Goal: Task Accomplishment & Management: Complete application form

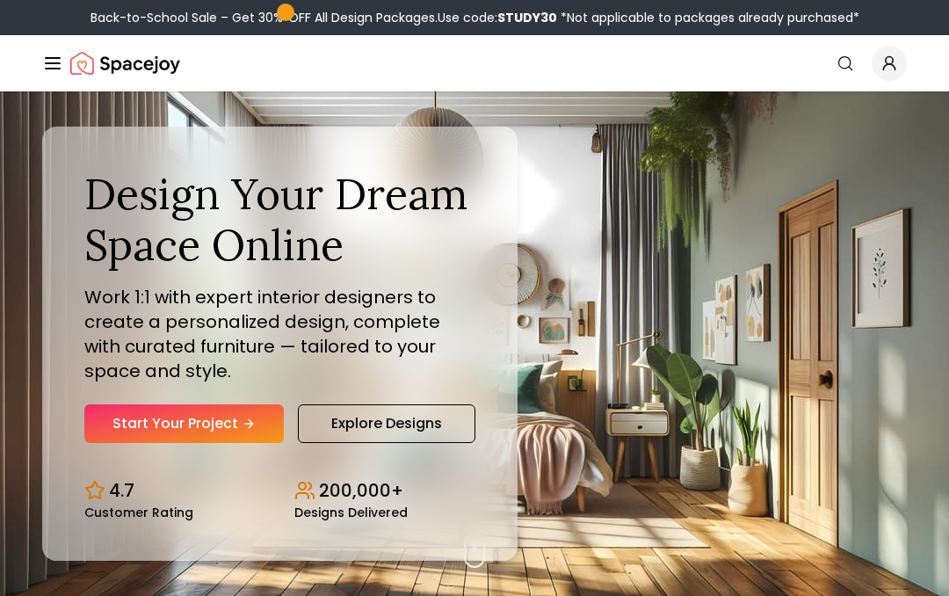
click at [207, 416] on link "Start Your Project" at bounding box center [184, 423] width 200 height 39
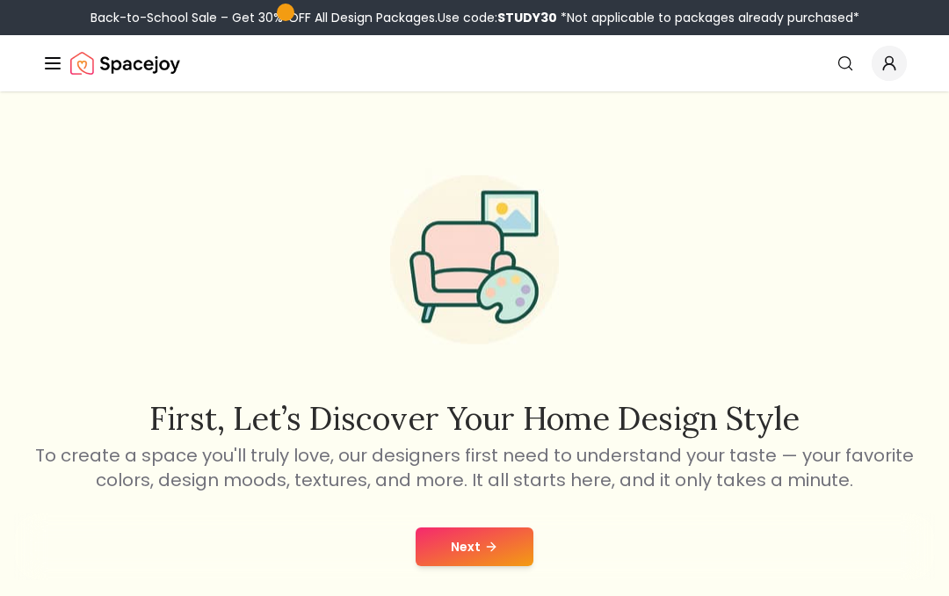
click at [487, 534] on button "Next" at bounding box center [475, 546] width 118 height 39
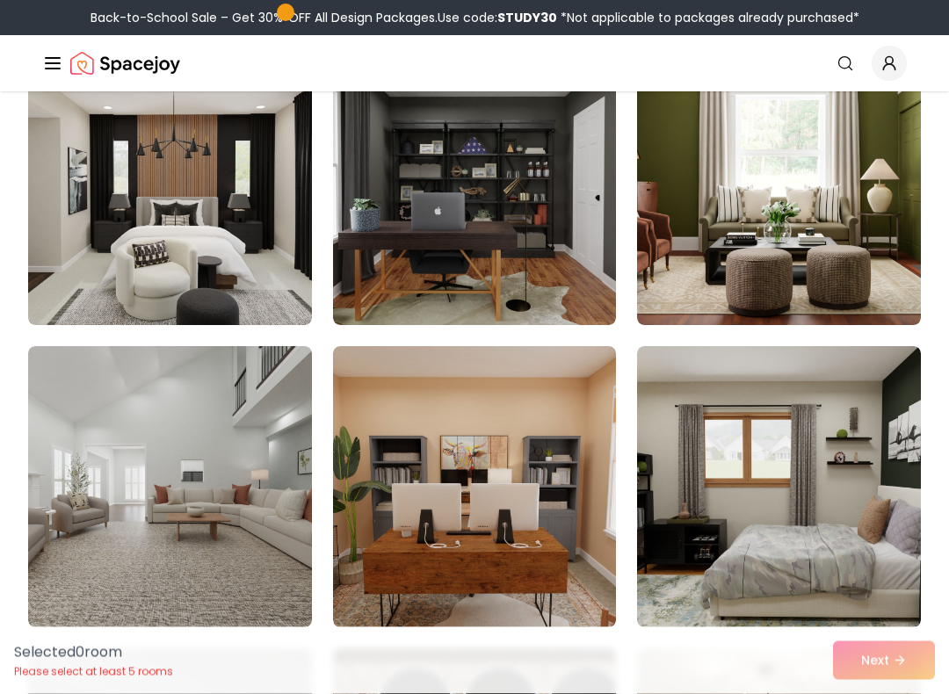
scroll to position [1426, 0]
click at [831, 247] on img at bounding box center [779, 184] width 284 height 281
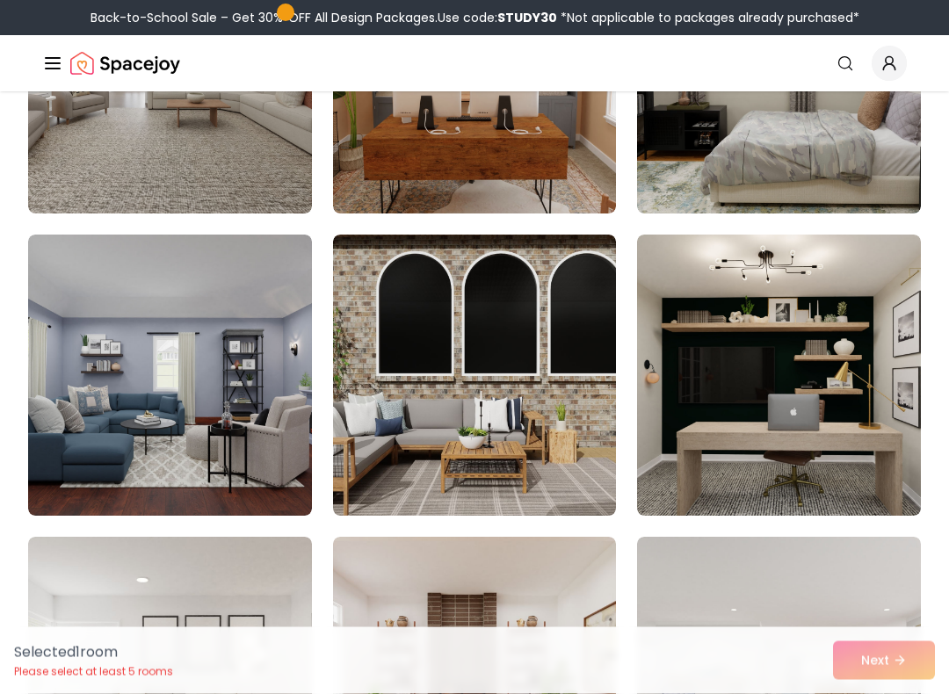
scroll to position [1840, 0]
click at [172, 380] on img at bounding box center [170, 375] width 284 height 281
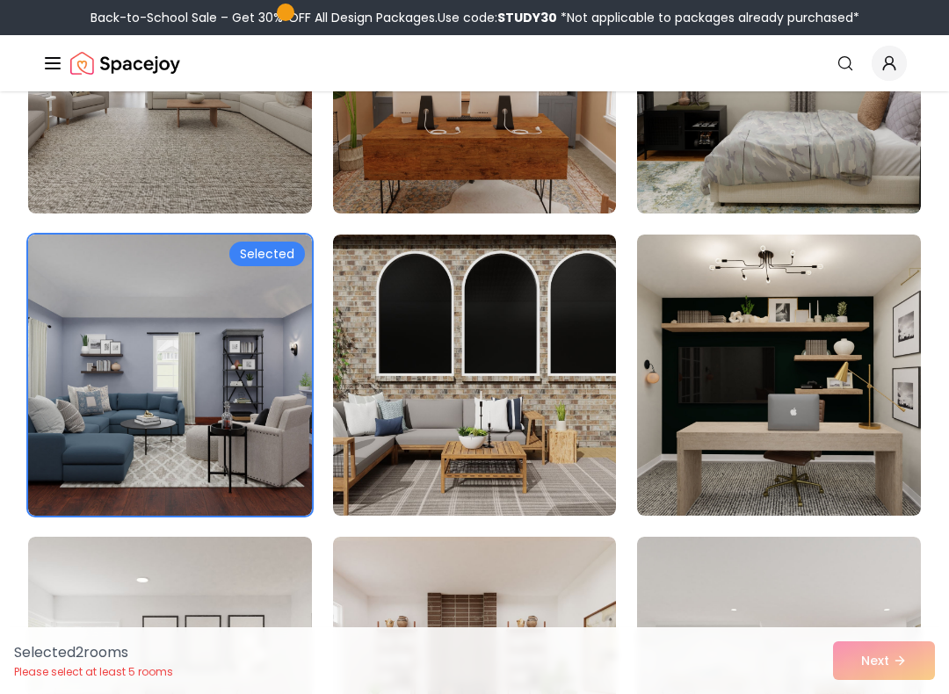
click at [512, 426] on img at bounding box center [475, 375] width 284 height 281
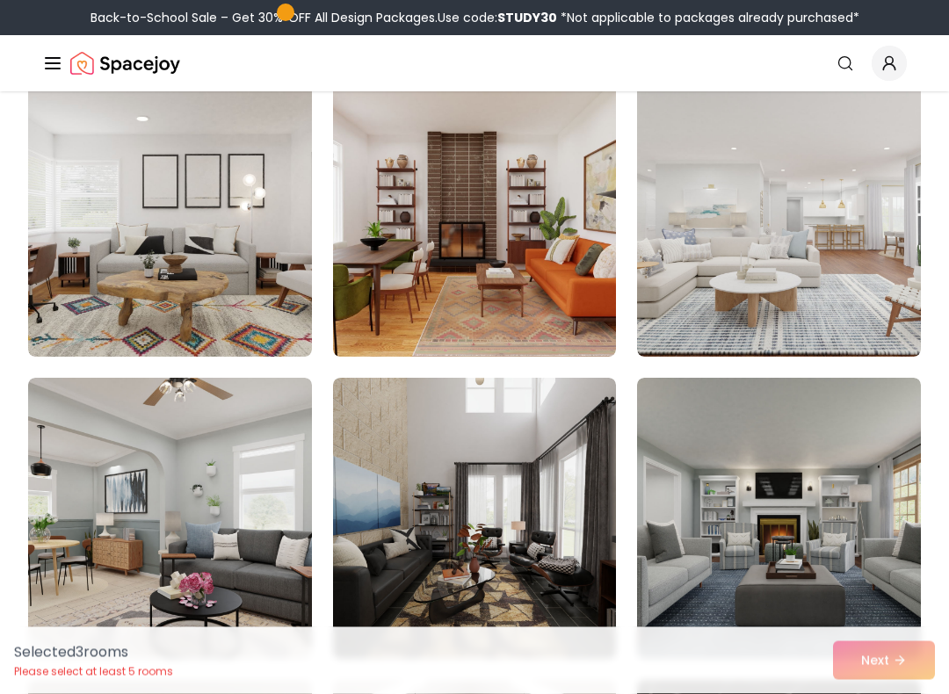
scroll to position [2302, 0]
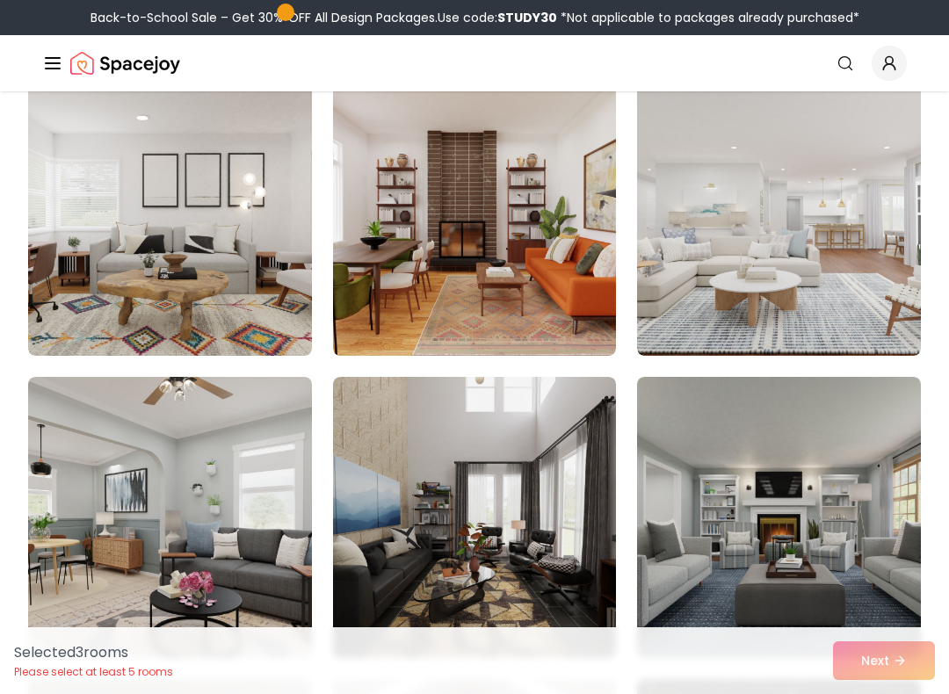
click at [193, 309] on img at bounding box center [170, 215] width 284 height 281
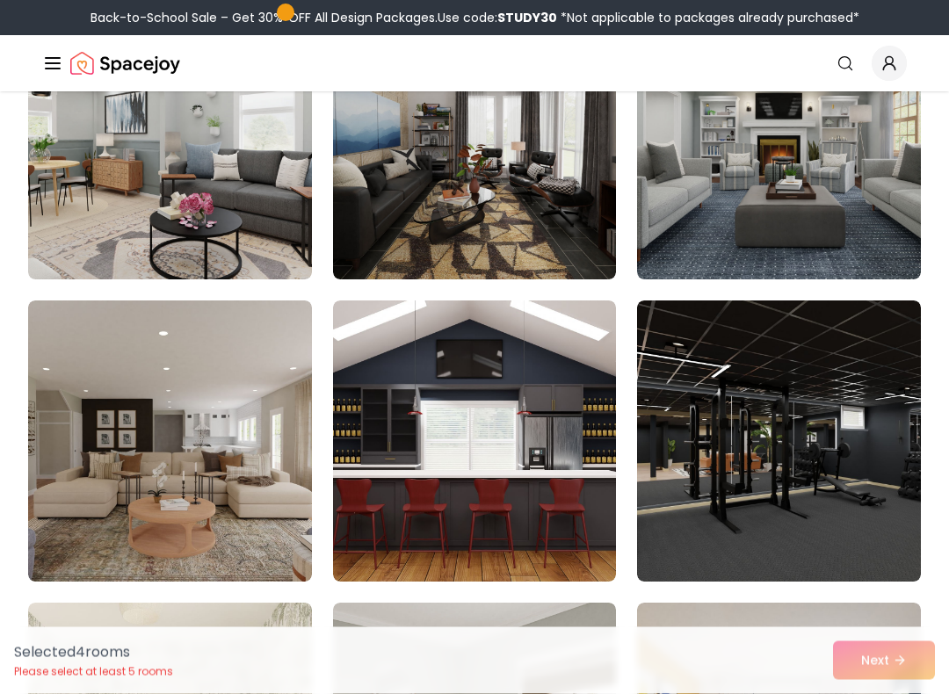
scroll to position [2681, 0]
click at [192, 512] on img at bounding box center [170, 441] width 284 height 281
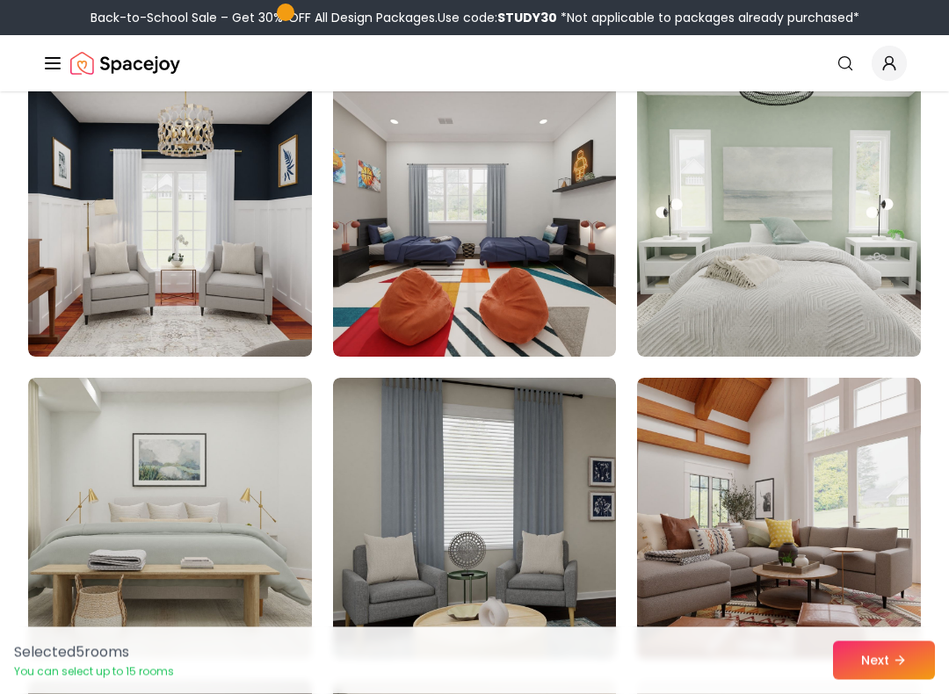
scroll to position [3814, 0]
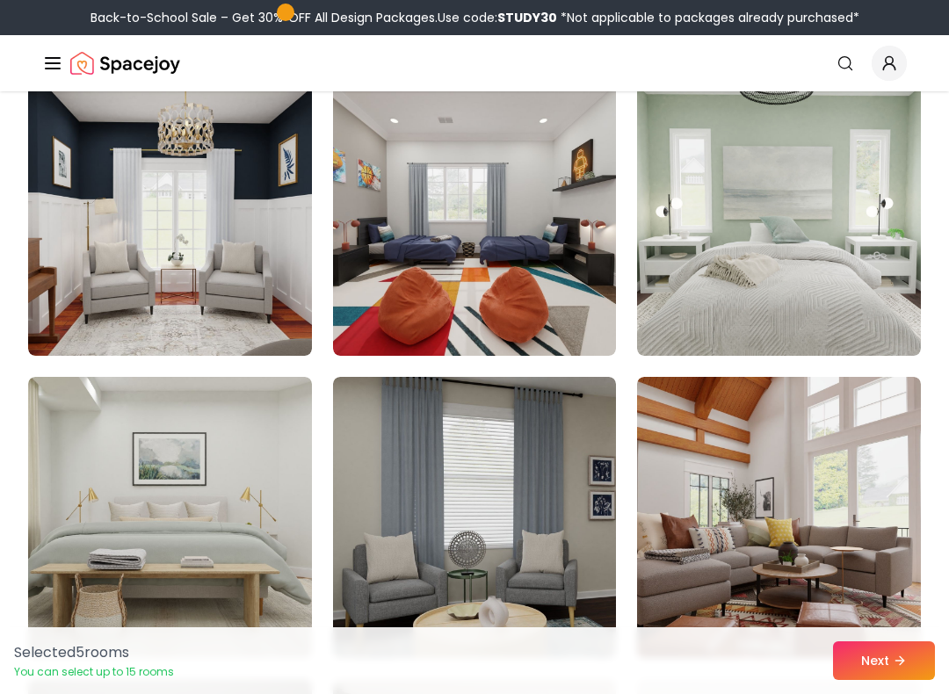
click at [743, 530] on img at bounding box center [779, 517] width 284 height 281
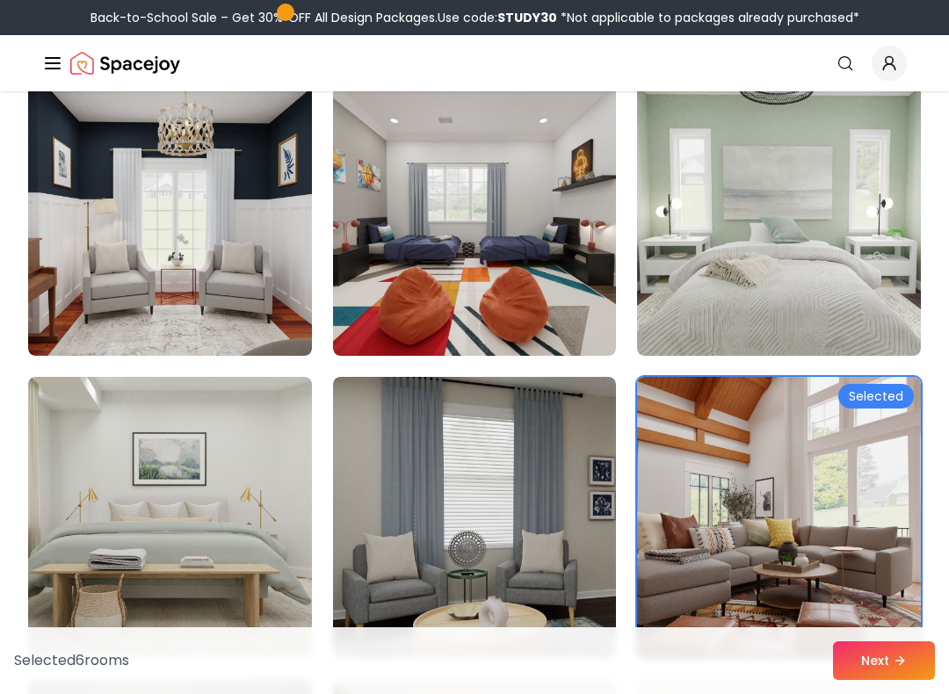
click at [525, 546] on img at bounding box center [475, 517] width 284 height 281
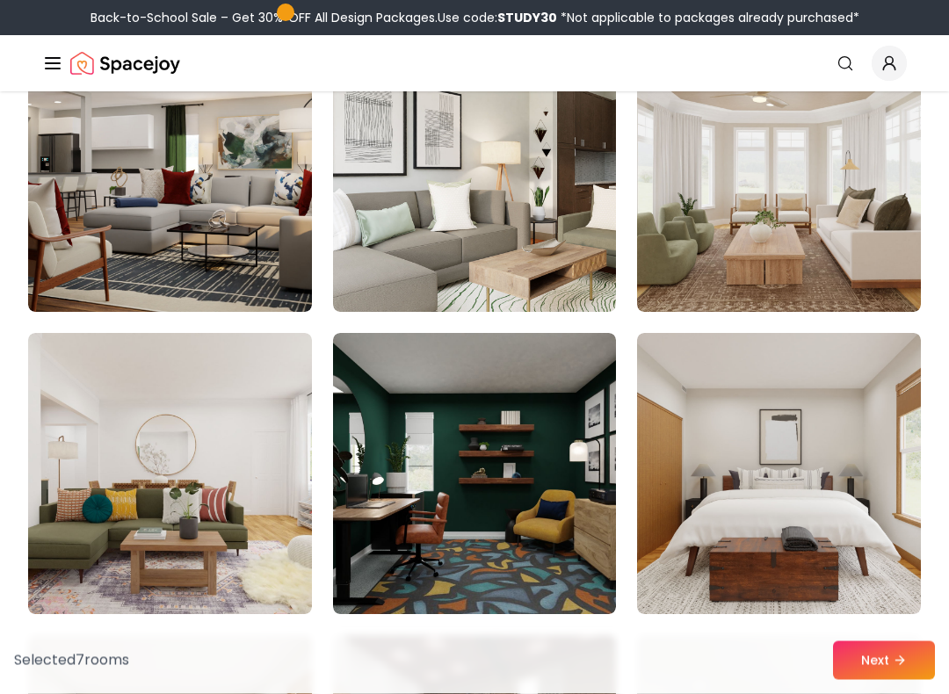
scroll to position [5370, 0]
click at [805, 240] on img at bounding box center [779, 171] width 284 height 281
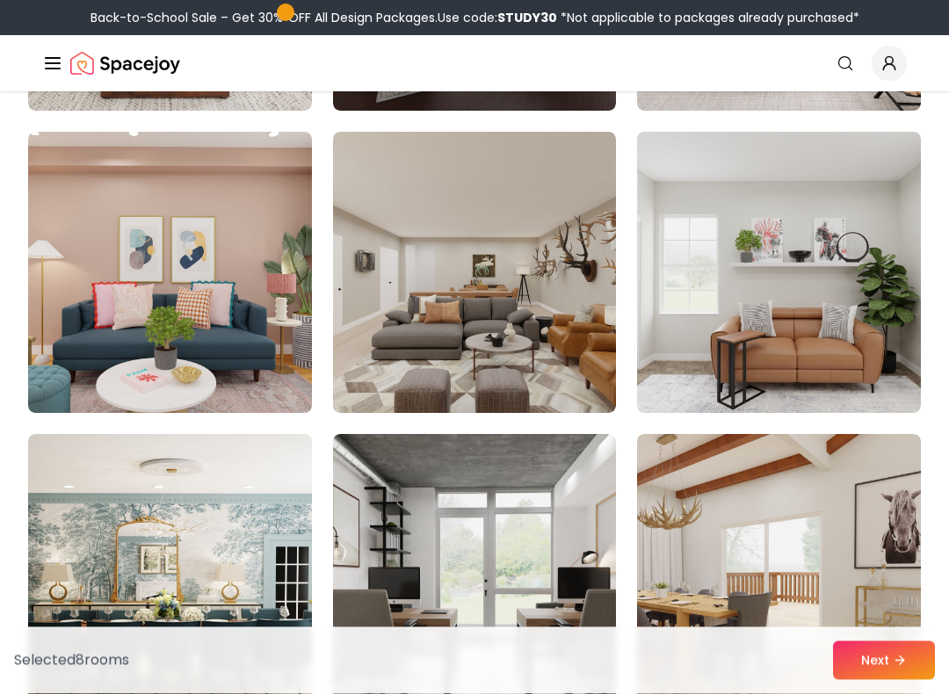
scroll to position [6175, 0]
click at [542, 327] on img at bounding box center [475, 272] width 284 height 281
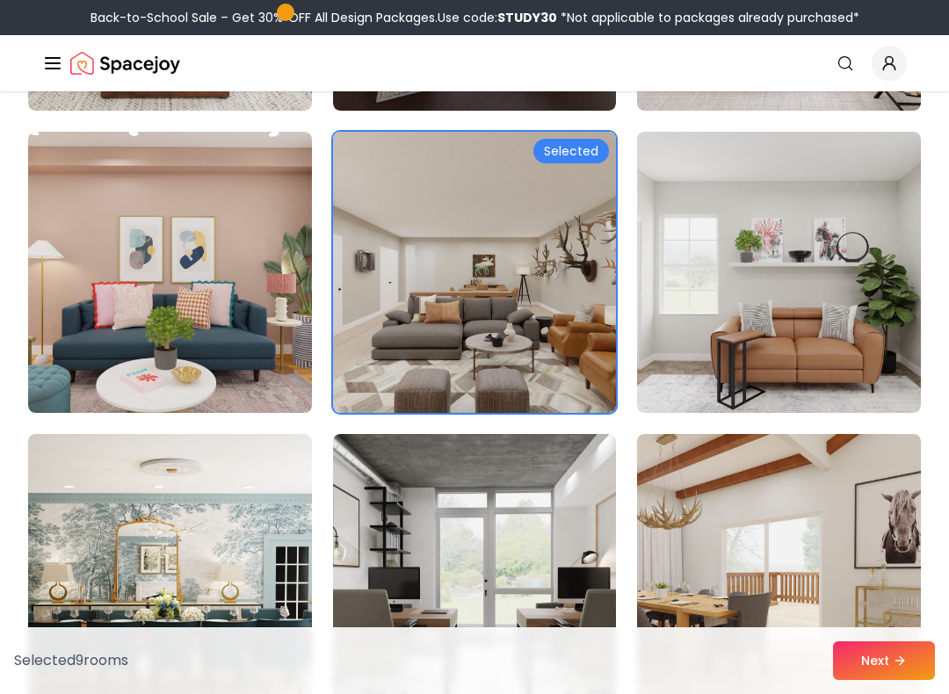
click at [185, 324] on img at bounding box center [170, 272] width 284 height 281
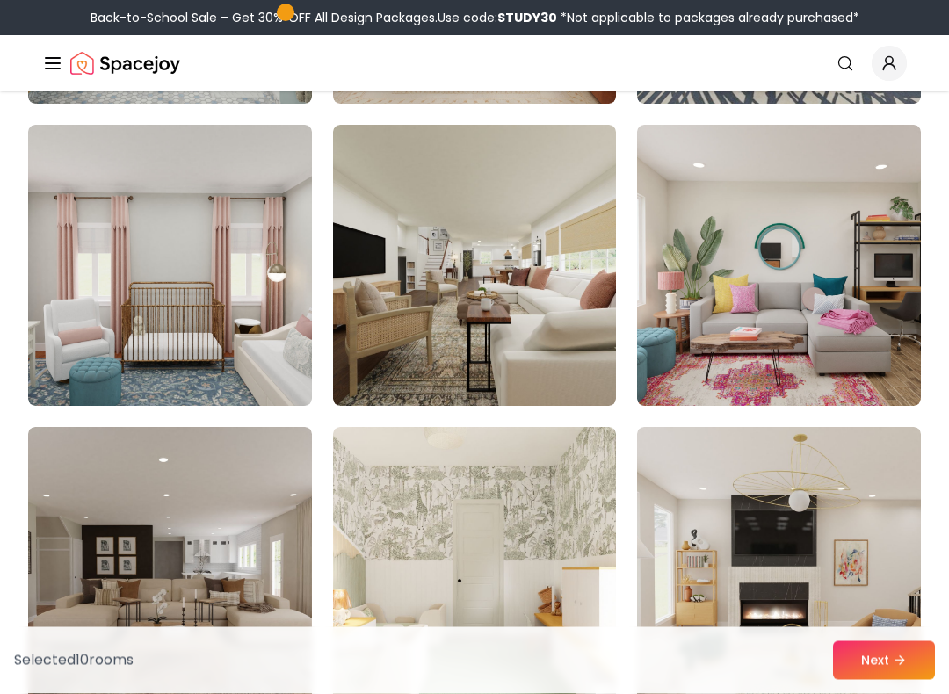
scroll to position [7090, 0]
click at [811, 294] on img at bounding box center [779, 265] width 284 height 281
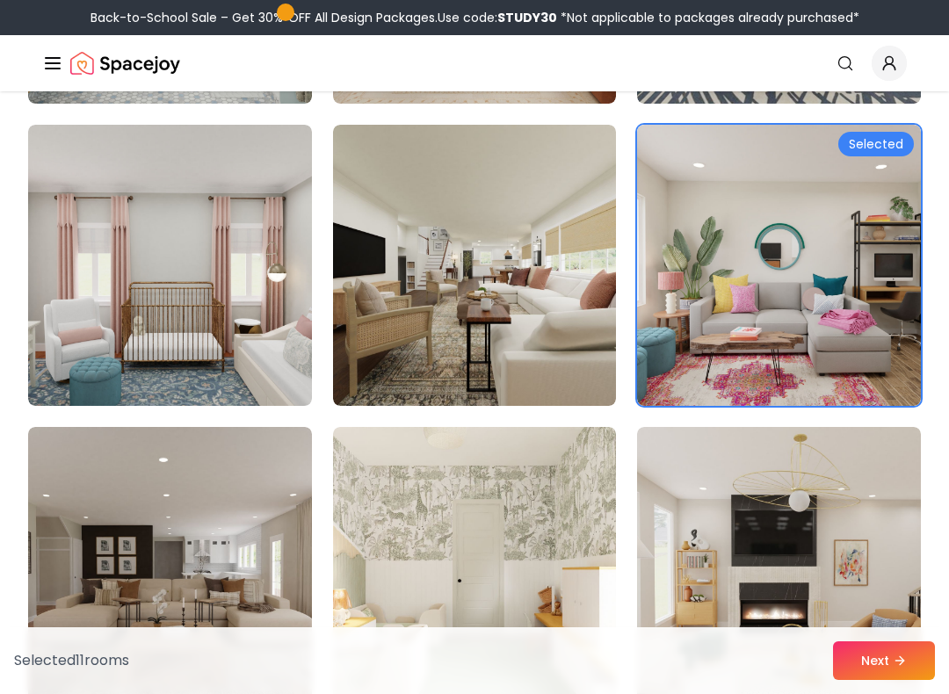
click at [461, 292] on img at bounding box center [475, 265] width 284 height 281
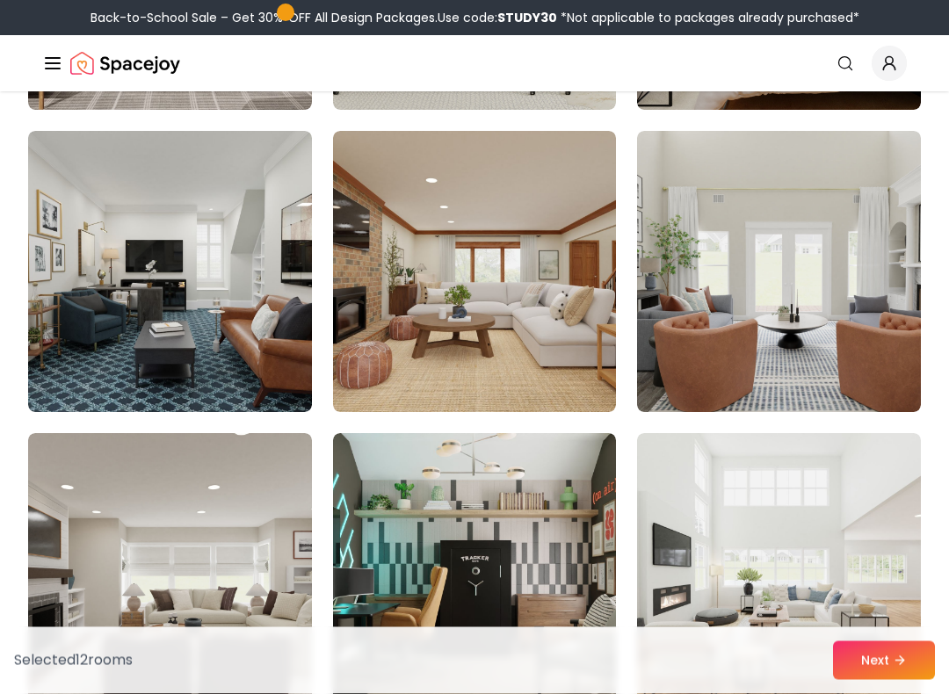
scroll to position [7991, 0]
click at [768, 323] on img at bounding box center [779, 271] width 284 height 281
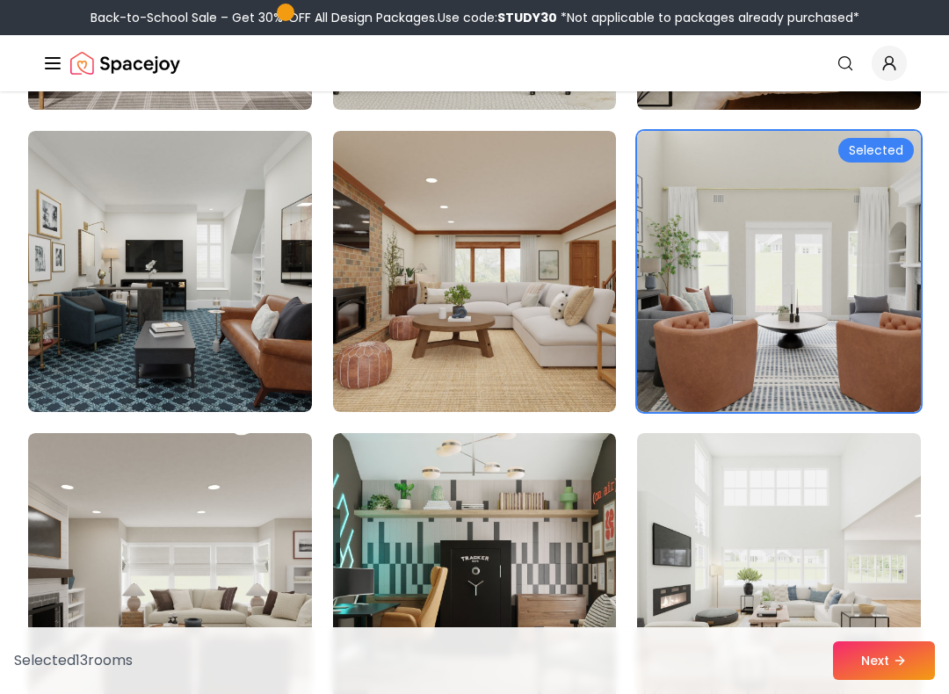
click at [448, 342] on img at bounding box center [475, 271] width 284 height 281
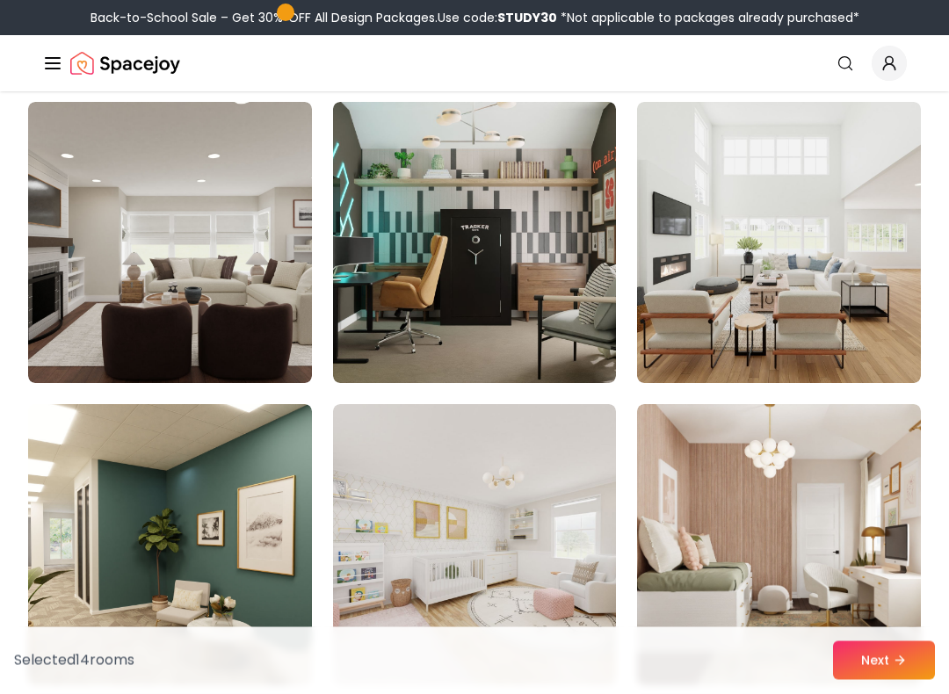
scroll to position [8322, 0]
click at [772, 518] on img at bounding box center [779, 544] width 284 height 281
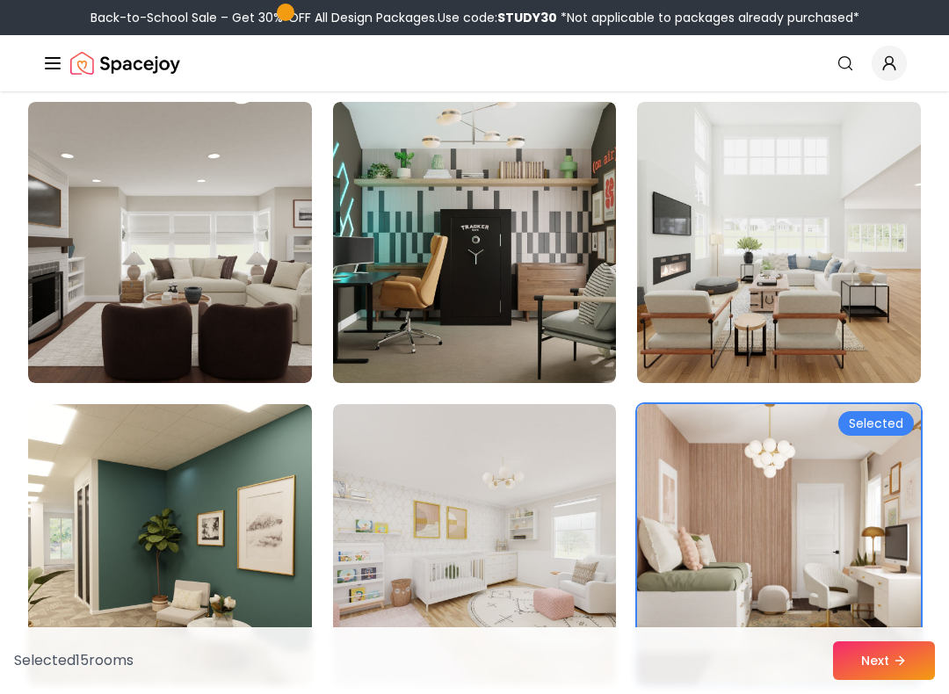
click at [868, 595] on button "Next" at bounding box center [884, 661] width 102 height 39
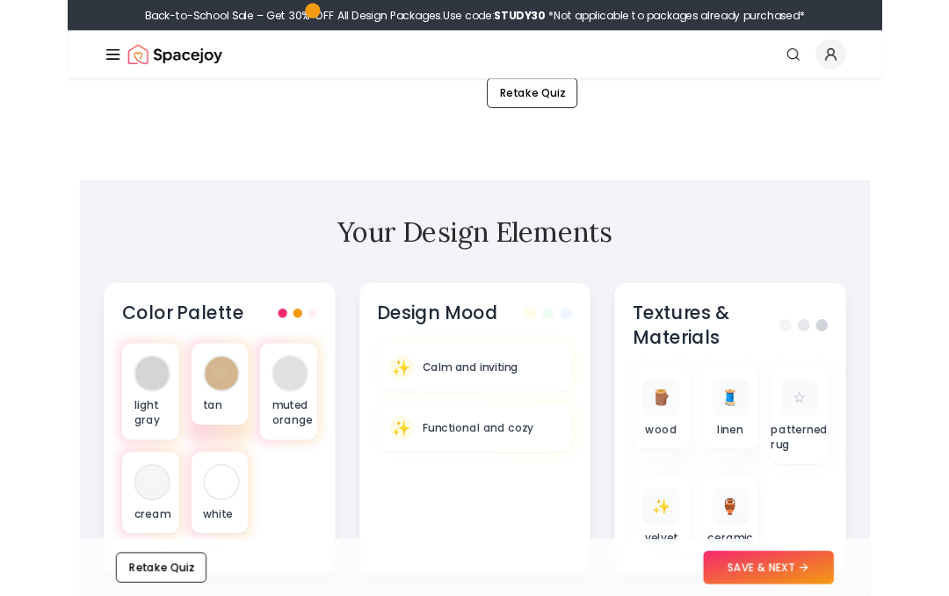
scroll to position [588, 0]
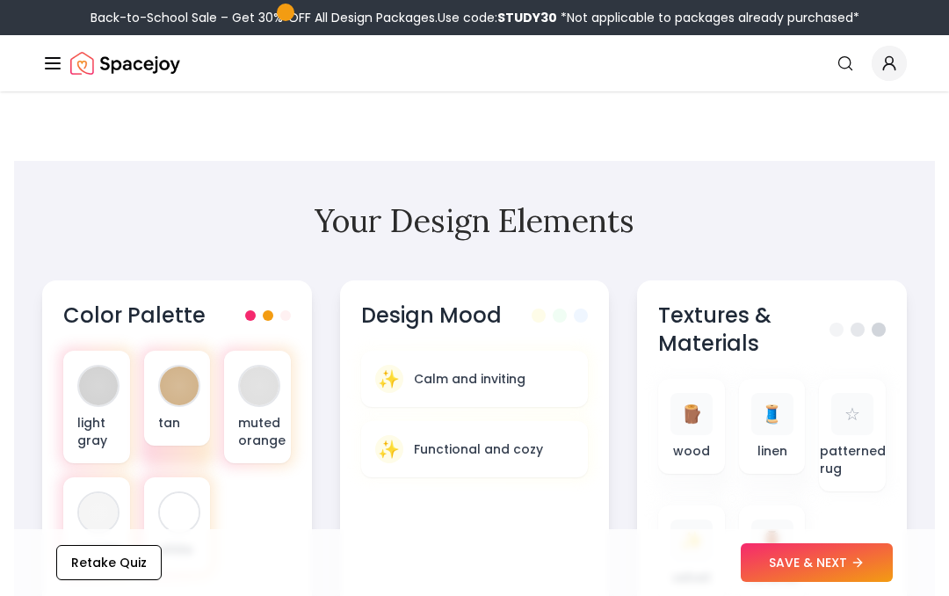
click at [807, 562] on button "SAVE & NEXT" at bounding box center [817, 562] width 152 height 39
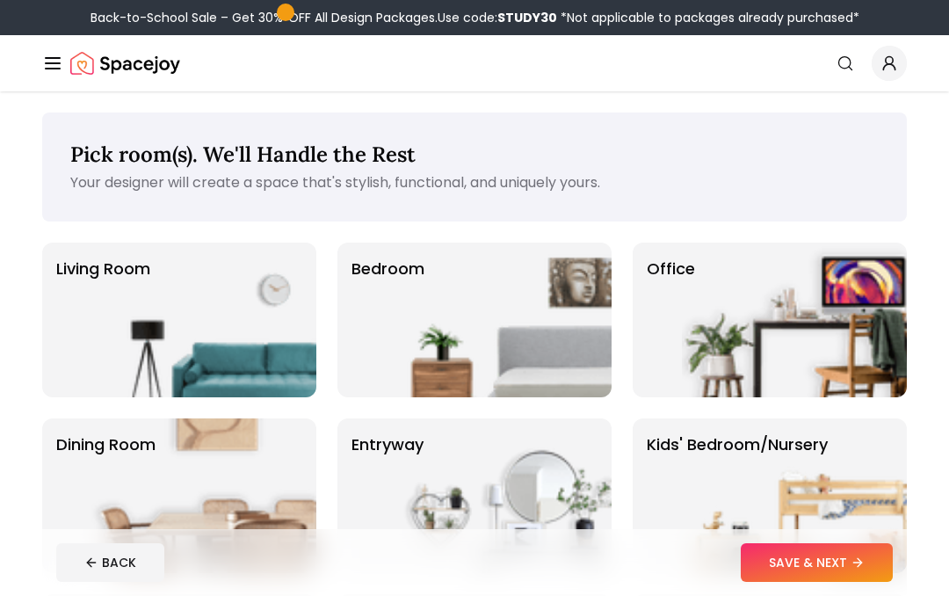
click at [207, 321] on img at bounding box center [203, 320] width 225 height 155
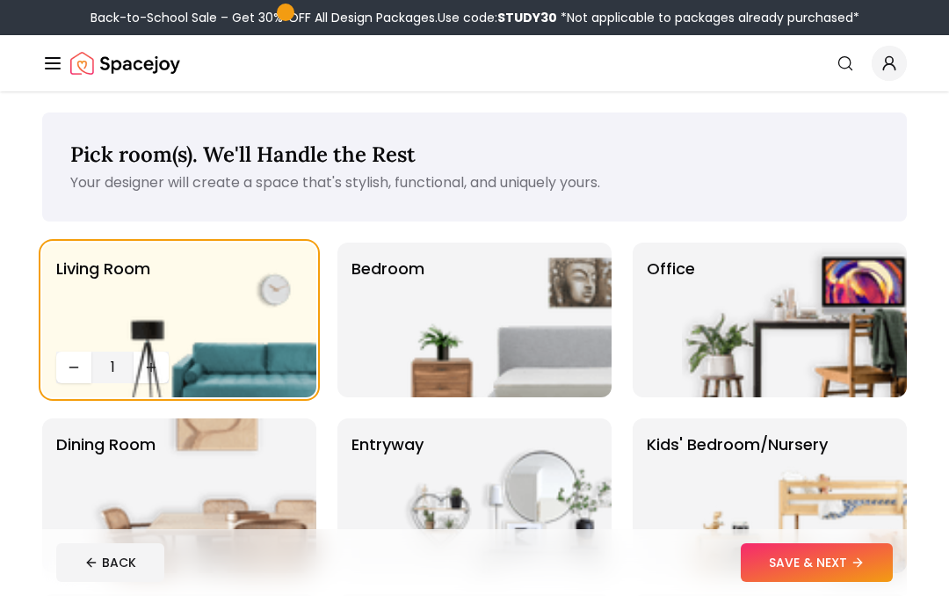
click at [801, 561] on button "SAVE & NEXT" at bounding box center [817, 562] width 152 height 39
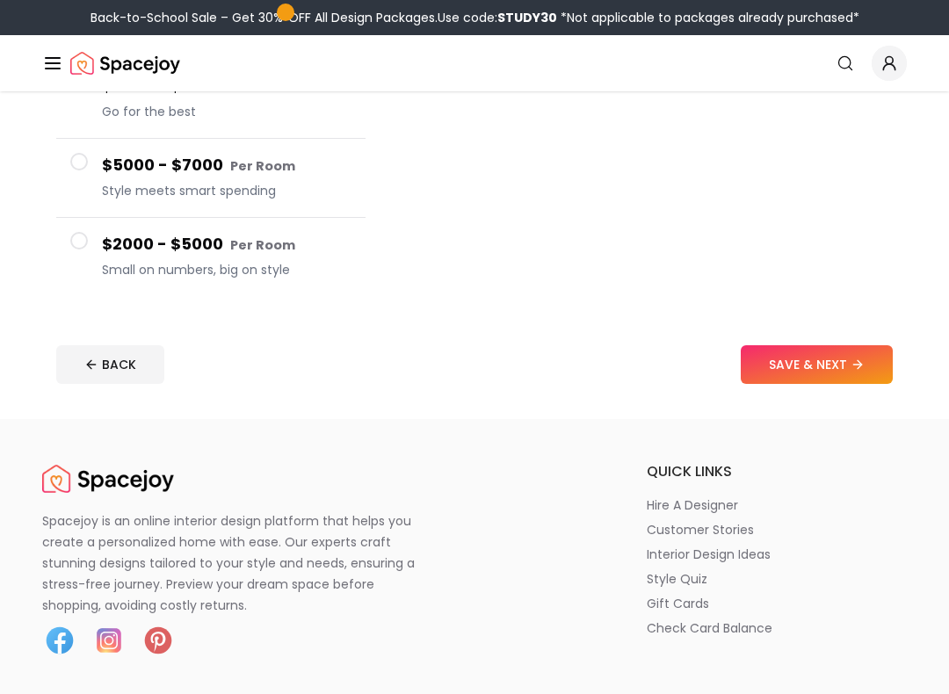
scroll to position [397, 0]
click at [80, 245] on span at bounding box center [79, 241] width 18 height 18
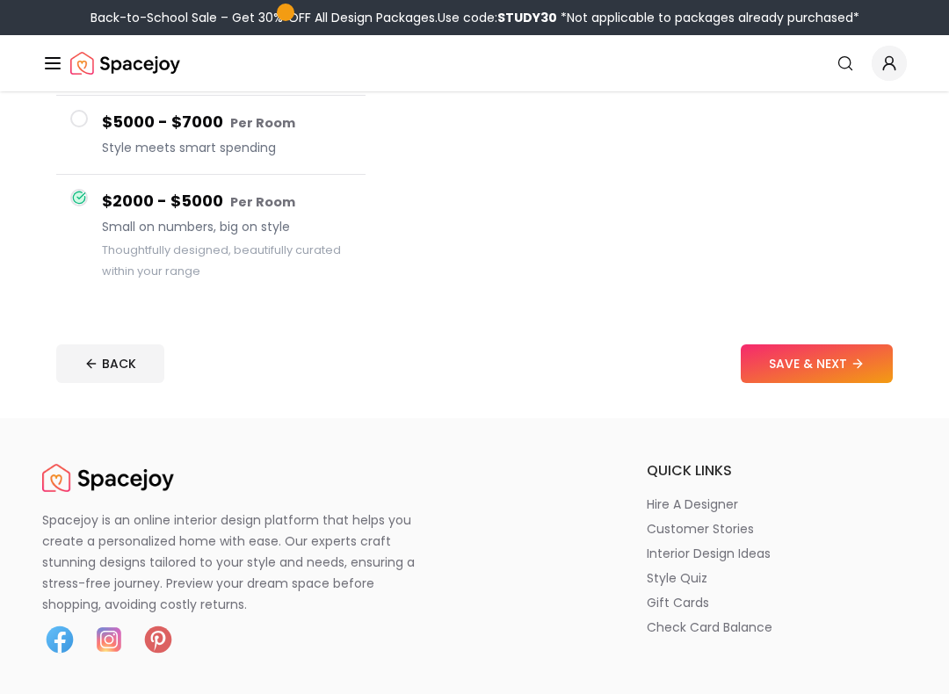
click at [822, 352] on button "SAVE & NEXT" at bounding box center [817, 364] width 152 height 39
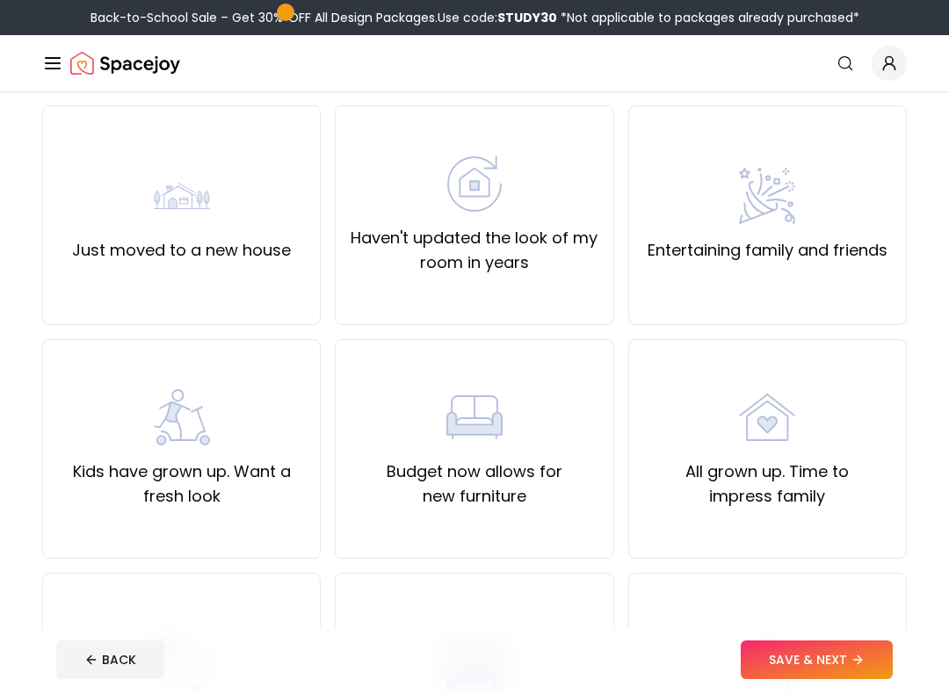
scroll to position [138, 0]
click at [208, 465] on label "Kids have grown up. Want a fresh look" at bounding box center [181, 483] width 249 height 49
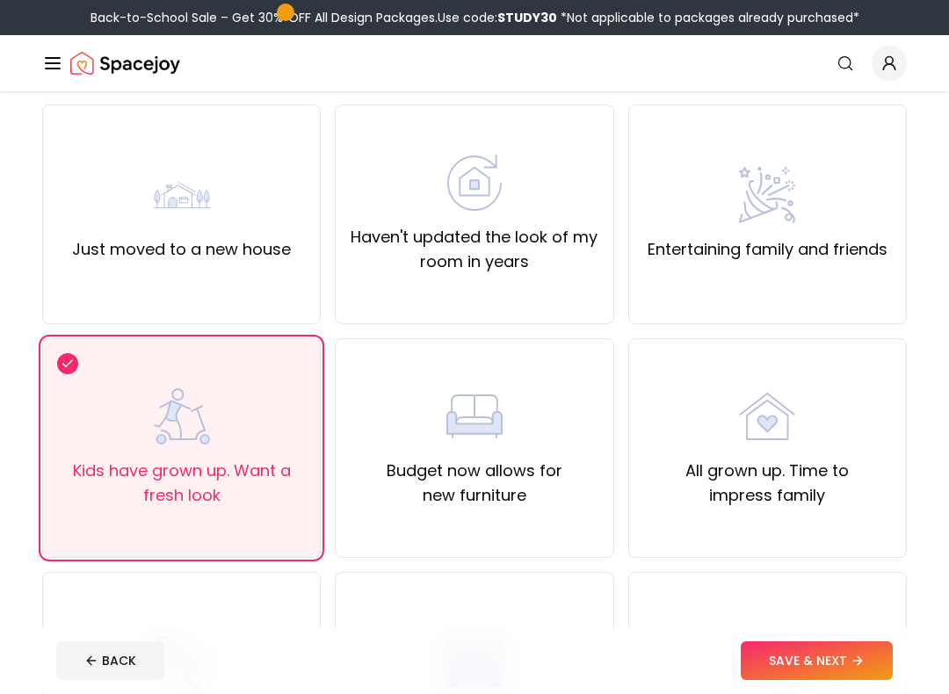
click at [798, 595] on button "SAVE & NEXT" at bounding box center [817, 661] width 152 height 39
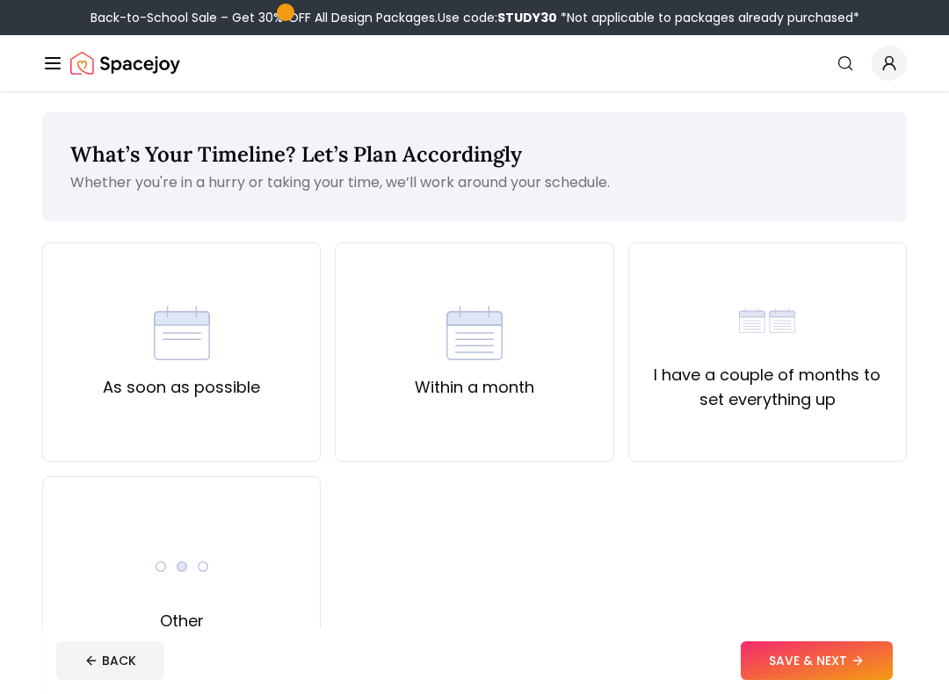
click at [476, 374] on div "Within a month" at bounding box center [475, 352] width 120 height 95
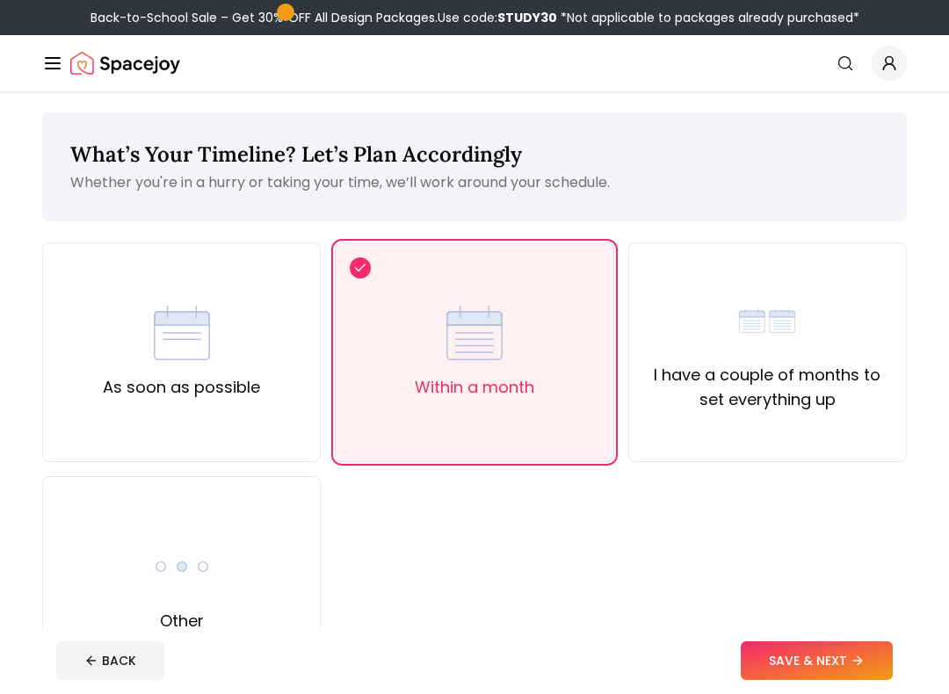
scroll to position [2, 0]
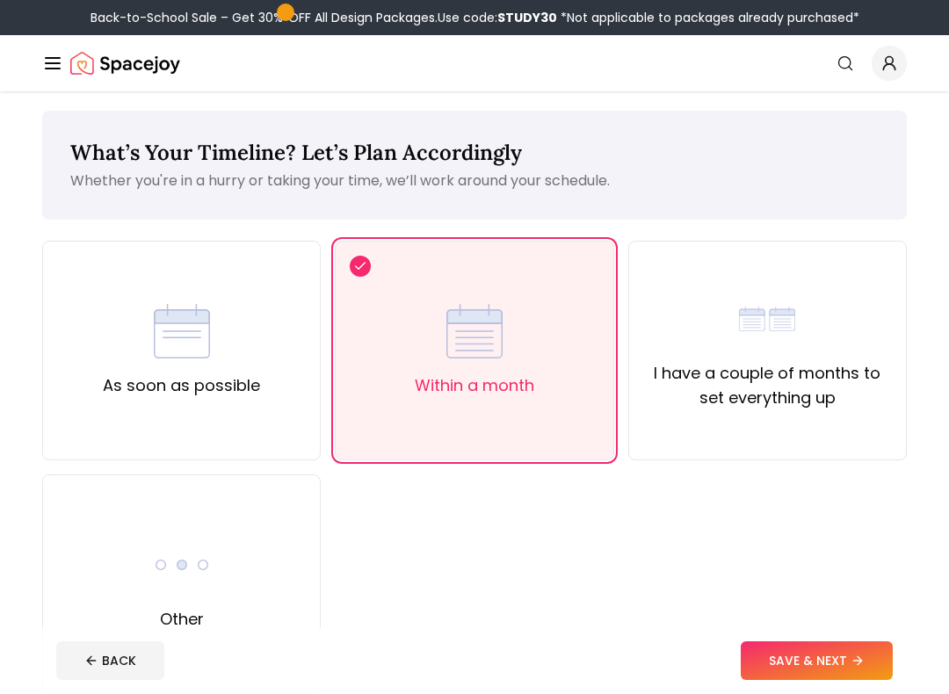
click at [802, 595] on button "SAVE & NEXT" at bounding box center [817, 661] width 152 height 39
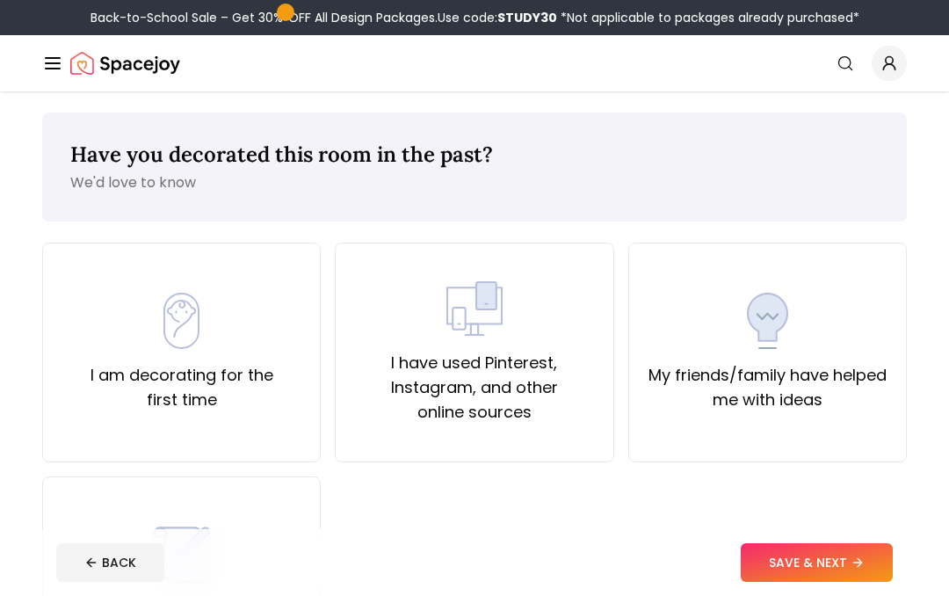
click at [176, 376] on label "I am decorating for the first time" at bounding box center [181, 387] width 249 height 49
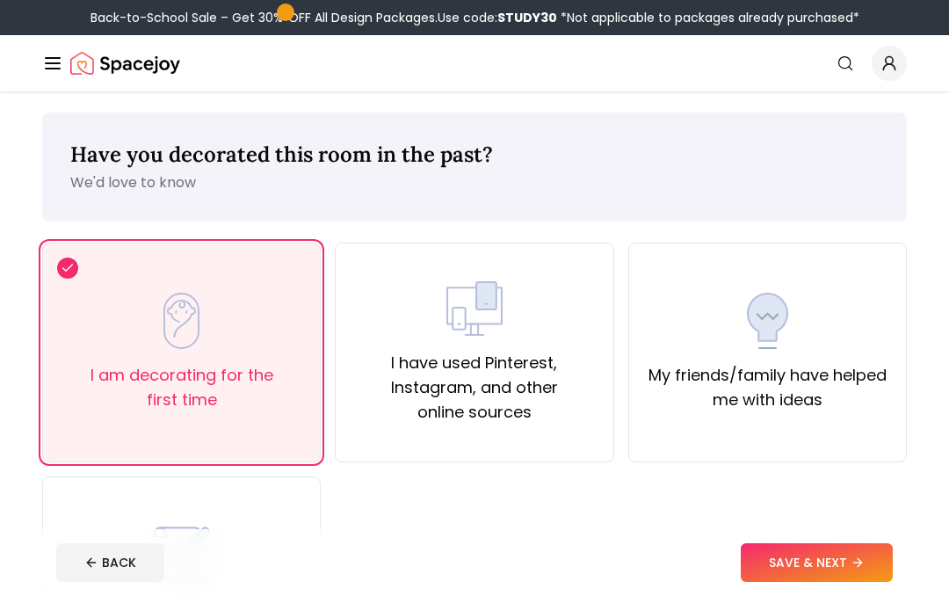
click at [816, 563] on button "SAVE & NEXT" at bounding box center [817, 562] width 152 height 39
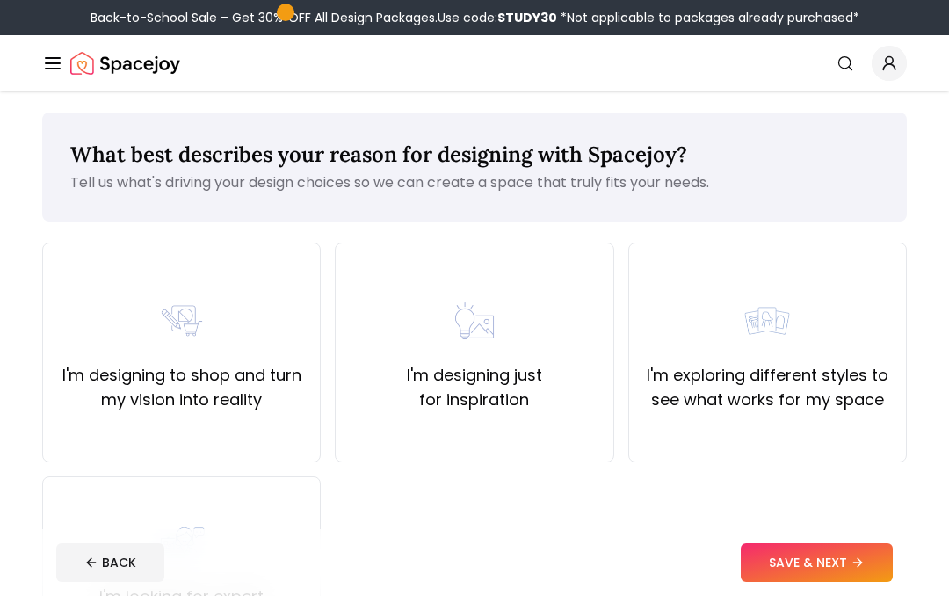
click at [804, 383] on label "I'm exploring different styles to see what works for my space" at bounding box center [767, 387] width 249 height 49
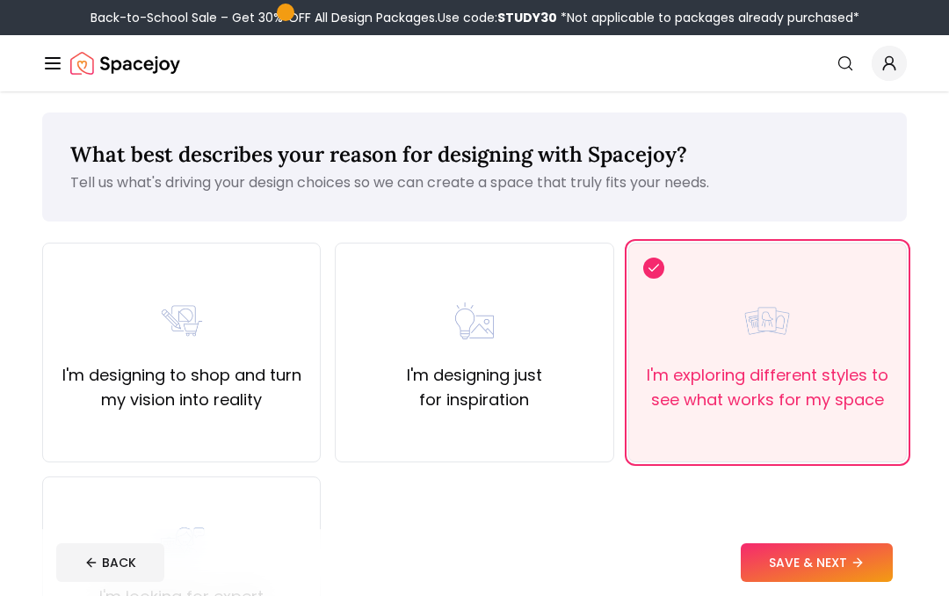
click at [817, 559] on button "SAVE & NEXT" at bounding box center [817, 562] width 152 height 39
